Goal: Task Accomplishment & Management: Manage account settings

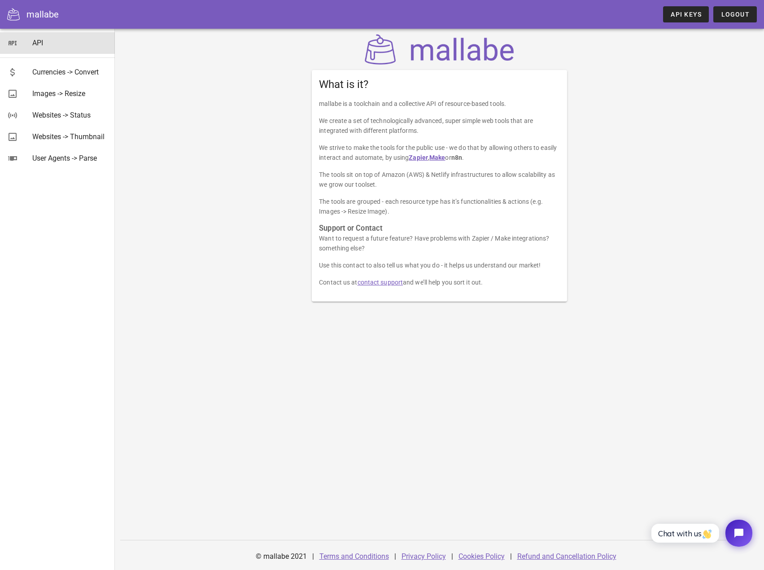
click at [32, 42] on link "API" at bounding box center [57, 43] width 115 height 22
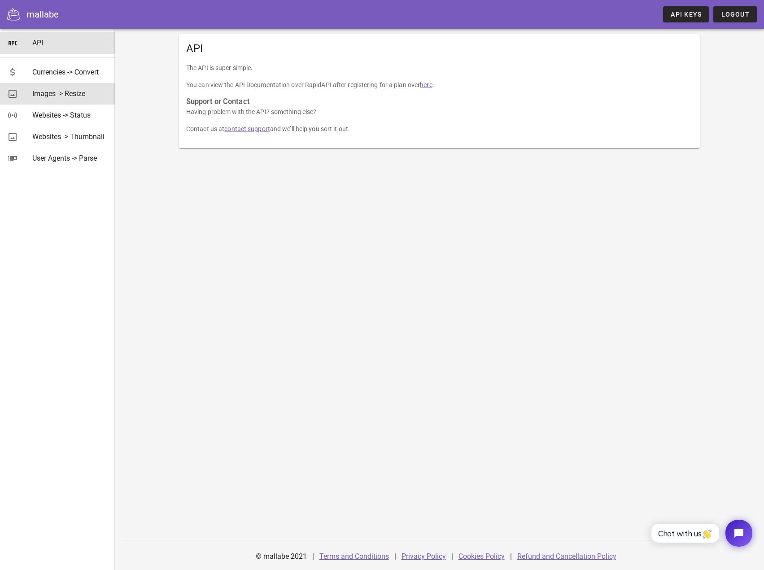
click at [68, 87] on div "Images -> Resize" at bounding box center [69, 93] width 75 height 19
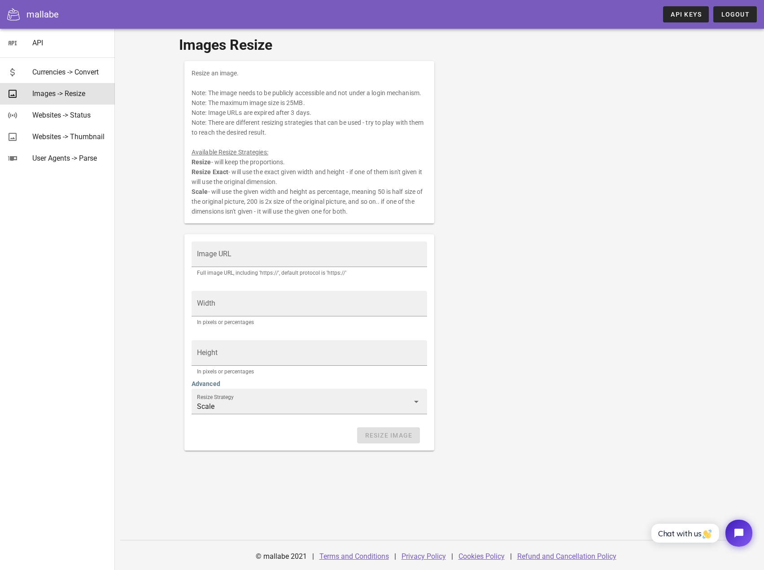
click at [9, 13] on icon at bounding box center [13, 14] width 13 height 13
click at [42, 14] on div "mallabe" at bounding box center [42, 14] width 32 height 13
click at [119, 253] on div "Images Resize Resize an image. Note: The image needs to be publicly accessible …" at bounding box center [439, 299] width 649 height 541
click at [691, 12] on span "API Keys" at bounding box center [685, 14] width 31 height 7
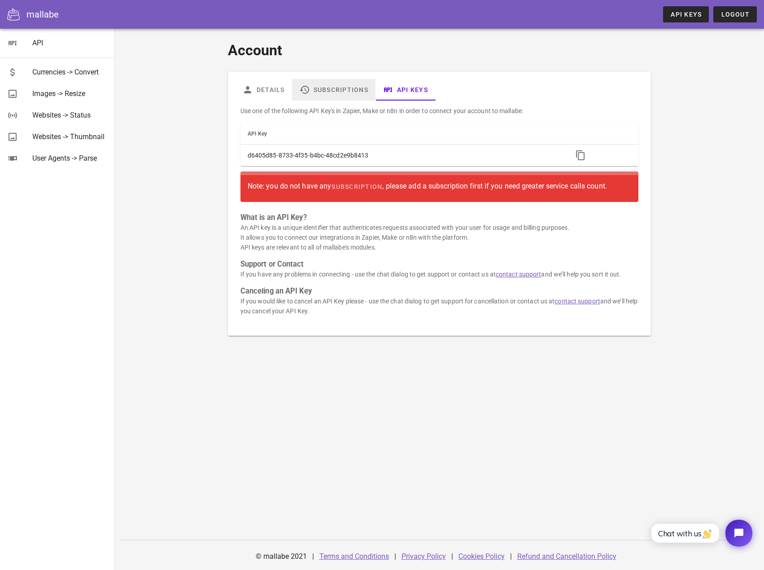
click at [329, 90] on link "Subscriptions" at bounding box center [333, 90] width 83 height 22
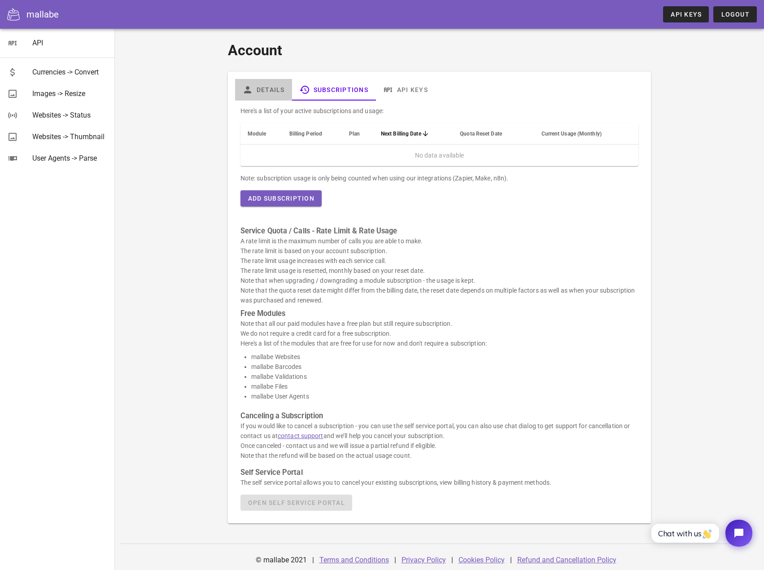
click at [283, 90] on link "Details" at bounding box center [263, 90] width 57 height 22
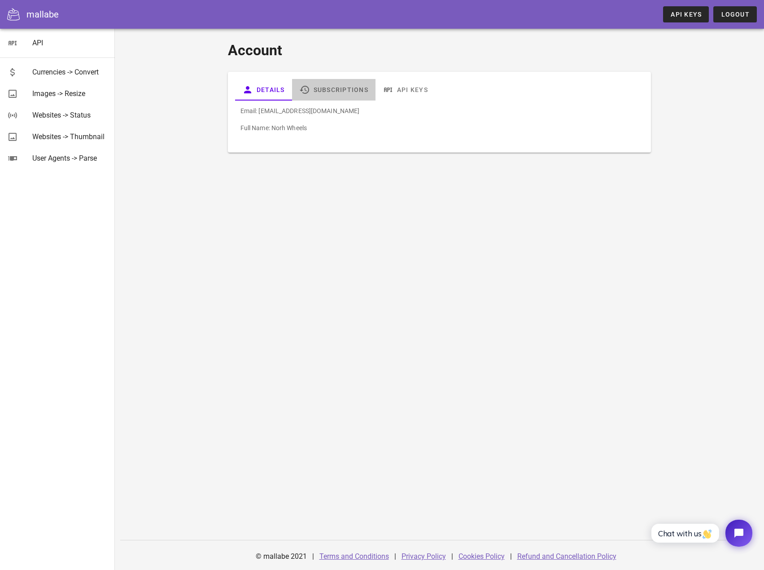
click at [344, 96] on link "Subscriptions" at bounding box center [333, 90] width 83 height 22
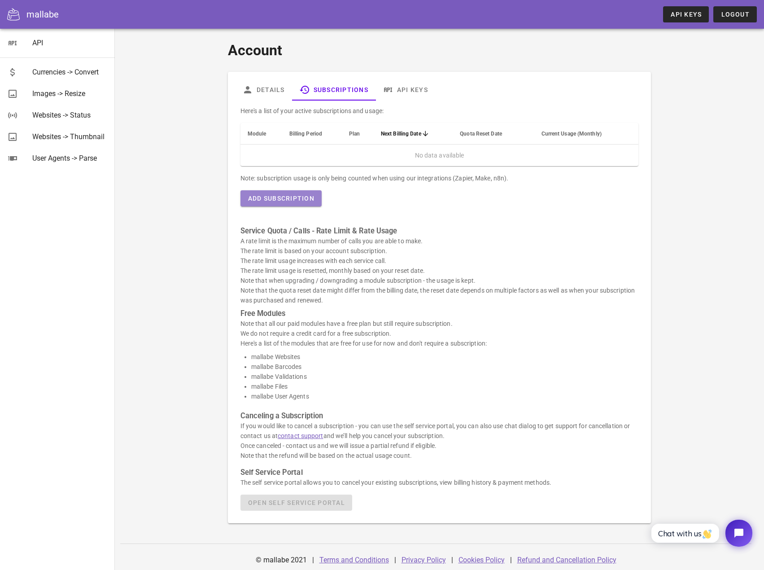
click at [297, 202] on span "Add Subscription" at bounding box center [281, 198] width 67 height 7
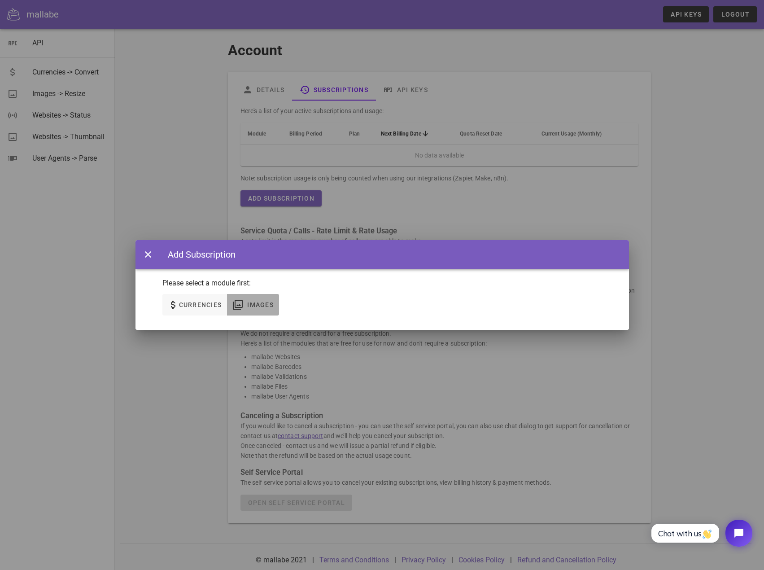
click at [249, 302] on span "Images" at bounding box center [260, 304] width 27 height 7
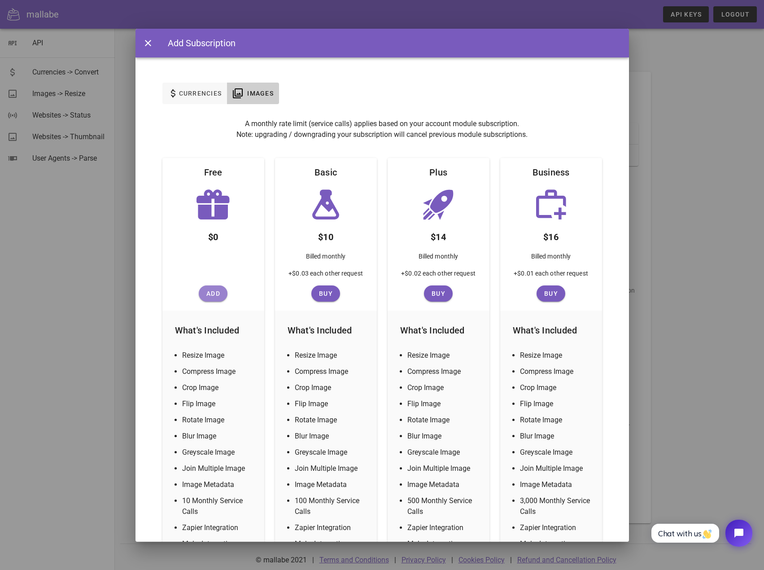
click at [210, 296] on span "Add" at bounding box center [213, 293] width 22 height 7
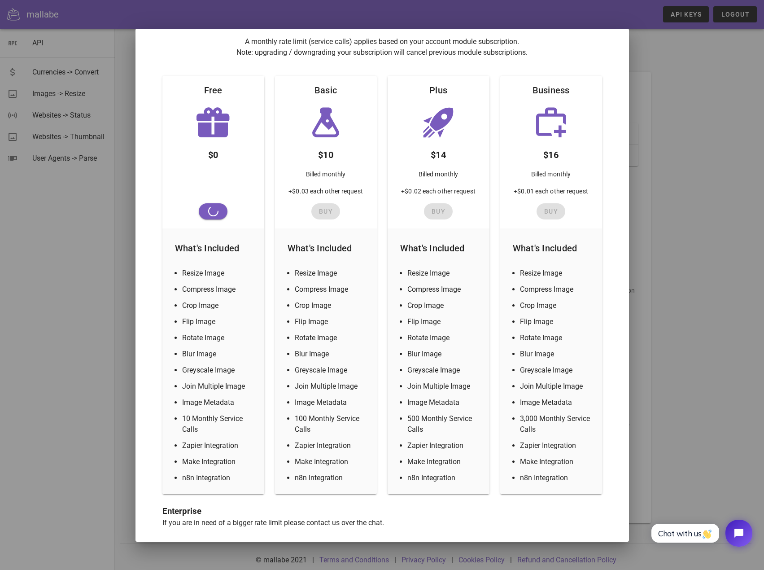
scroll to position [87, 0]
